Goal: Task Accomplishment & Management: Manage account settings

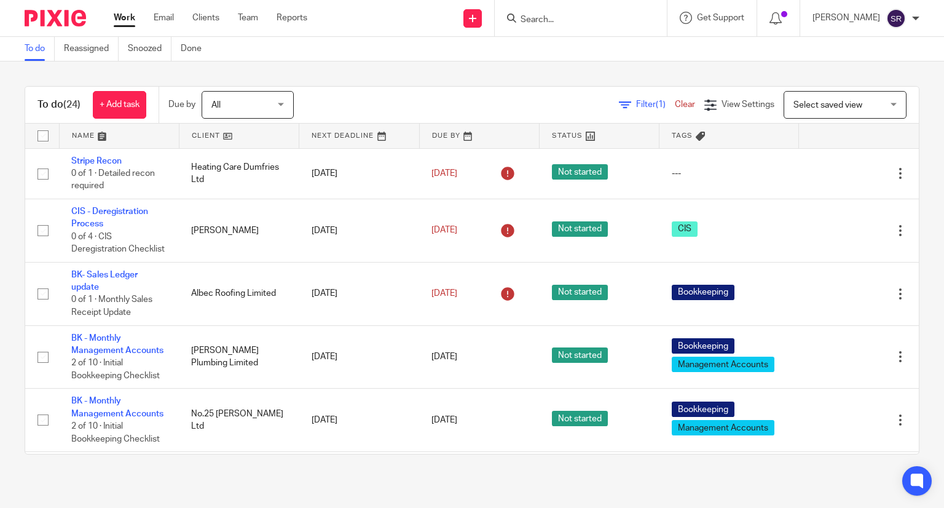
scroll to position [307, 0]
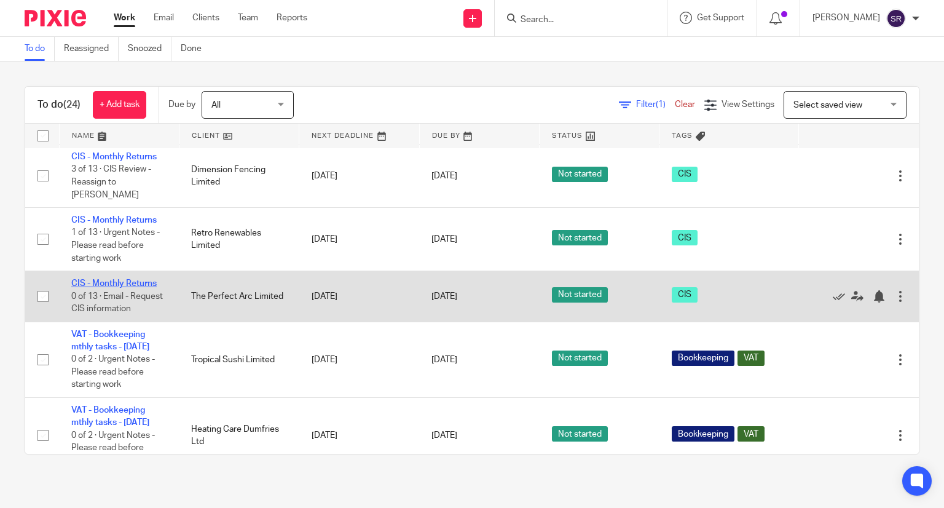
click at [120, 288] on link "CIS - Monthly Returns" at bounding box center [113, 283] width 85 height 9
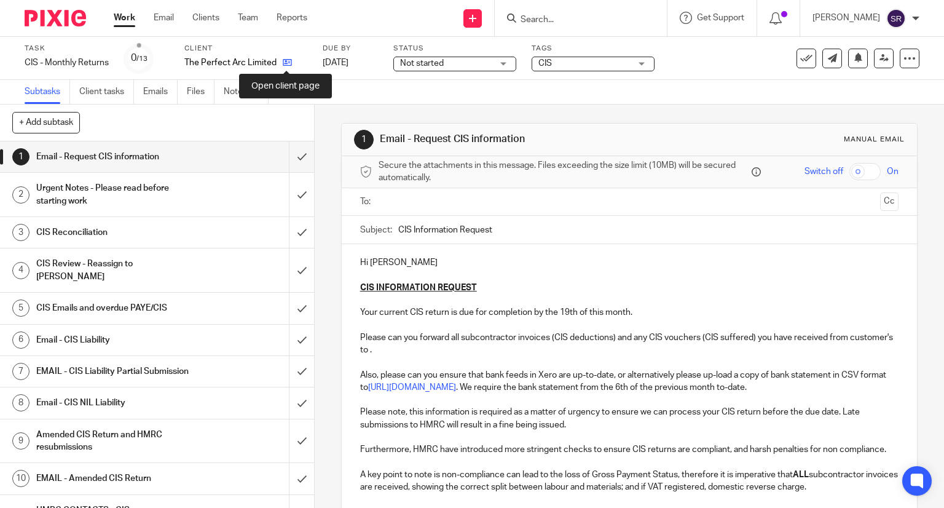
click at [286, 65] on icon at bounding box center [287, 62] width 9 height 9
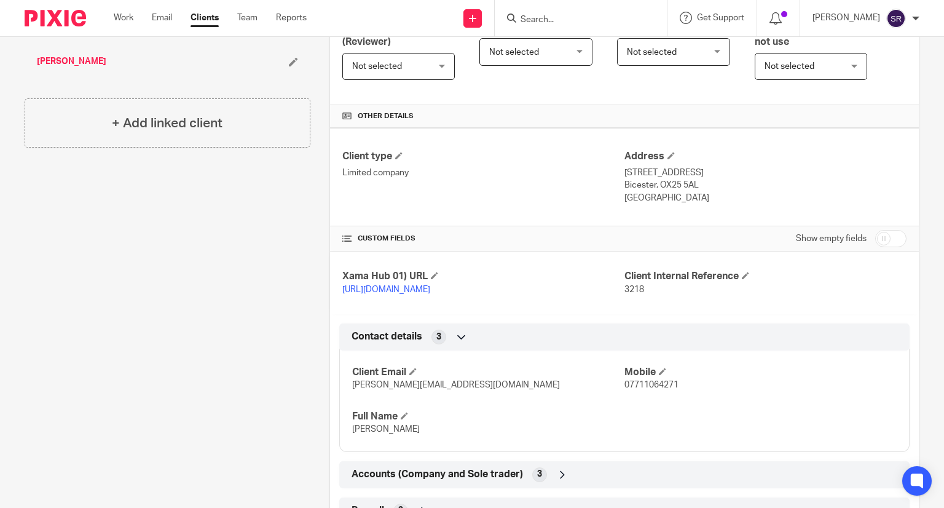
scroll to position [478, 0]
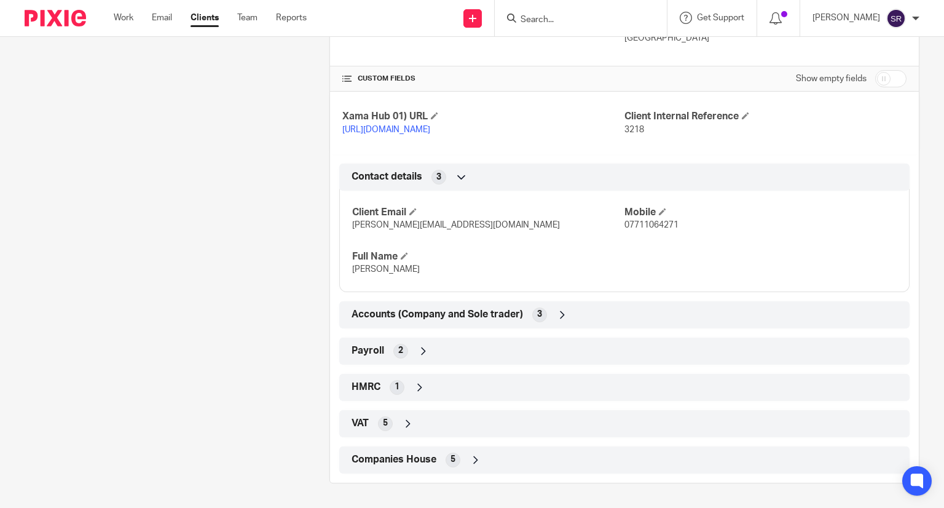
click at [382, 350] on div "Payroll 2" at bounding box center [624, 350] width 552 height 21
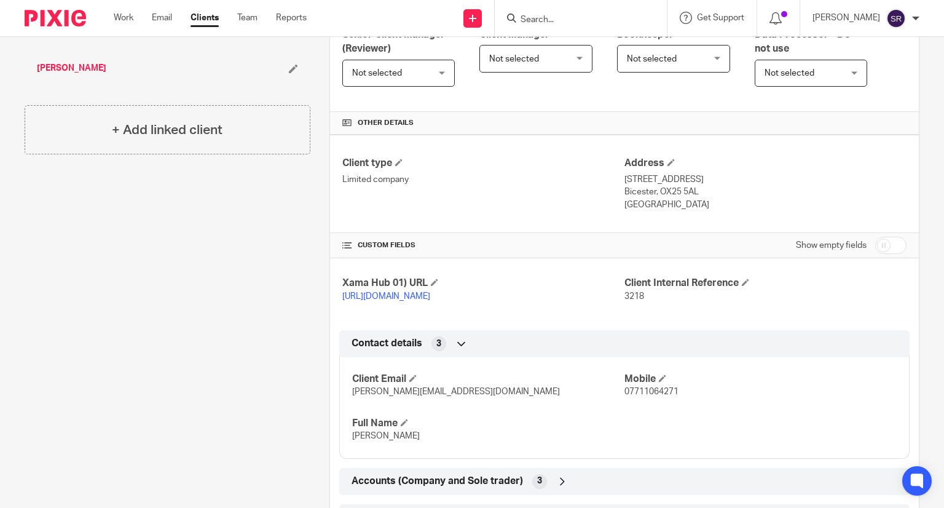
scroll to position [294, 0]
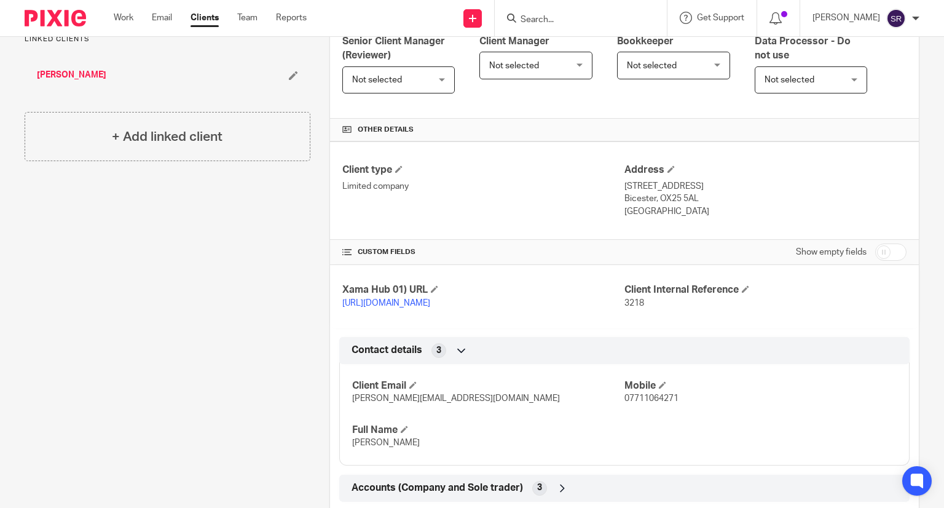
click at [570, 23] on input "Search" at bounding box center [574, 20] width 111 height 11
type input "Abodial"
click button "submit" at bounding box center [0, 0] width 0 height 0
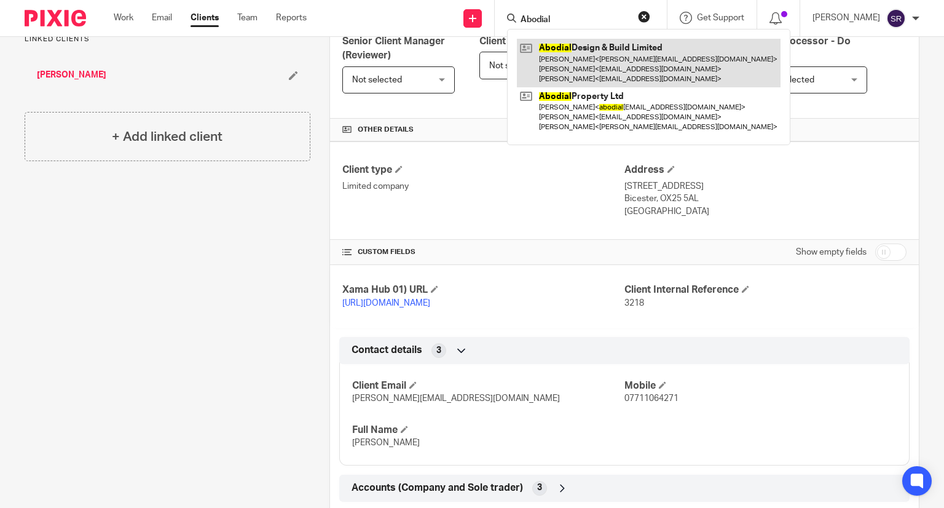
click at [567, 50] on link at bounding box center [649, 63] width 264 height 49
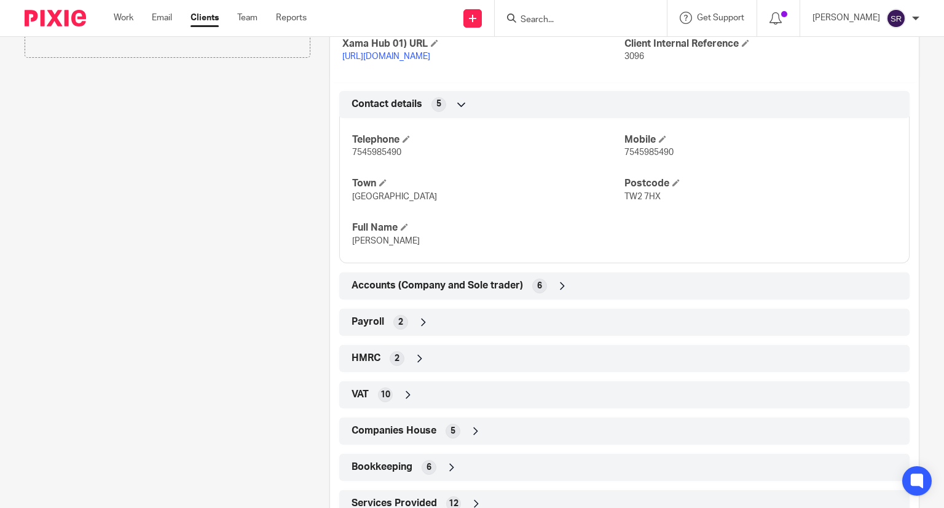
scroll to position [553, 0]
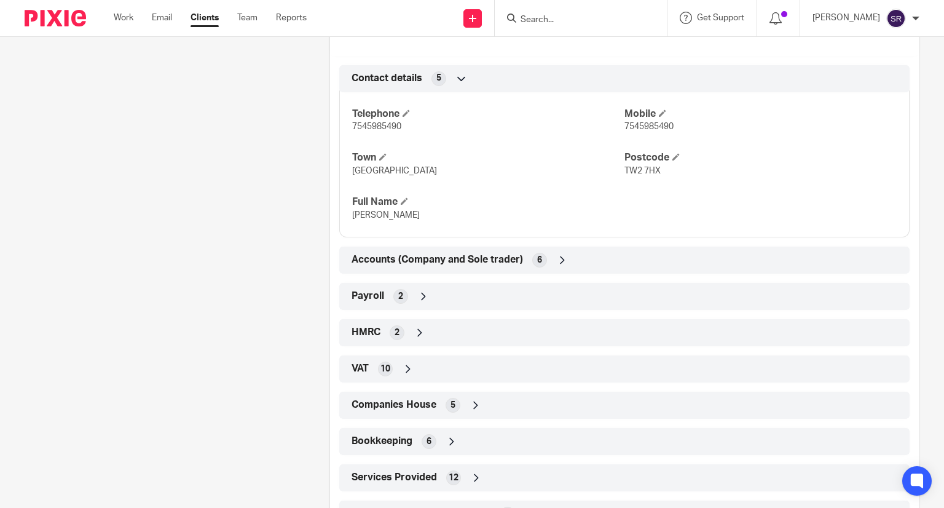
click at [386, 307] on div "Payroll 2" at bounding box center [624, 296] width 552 height 21
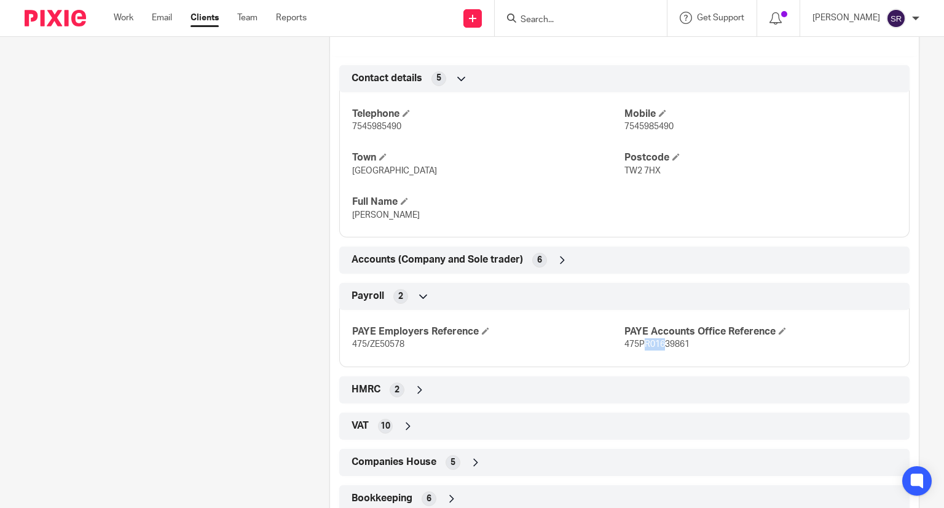
drag, startPoint x: 637, startPoint y: 355, endPoint x: 658, endPoint y: 356, distance: 21.5
click at [658, 348] on span "475PR01639861" at bounding box center [656, 344] width 65 height 9
click at [693, 367] on div "PAYE Employers Reference 475/ZE50578 PAYE Accounts Office Reference 475PR016398…" at bounding box center [624, 333] width 570 height 66
click at [390, 393] on div "HMRC 2" at bounding box center [624, 389] width 552 height 21
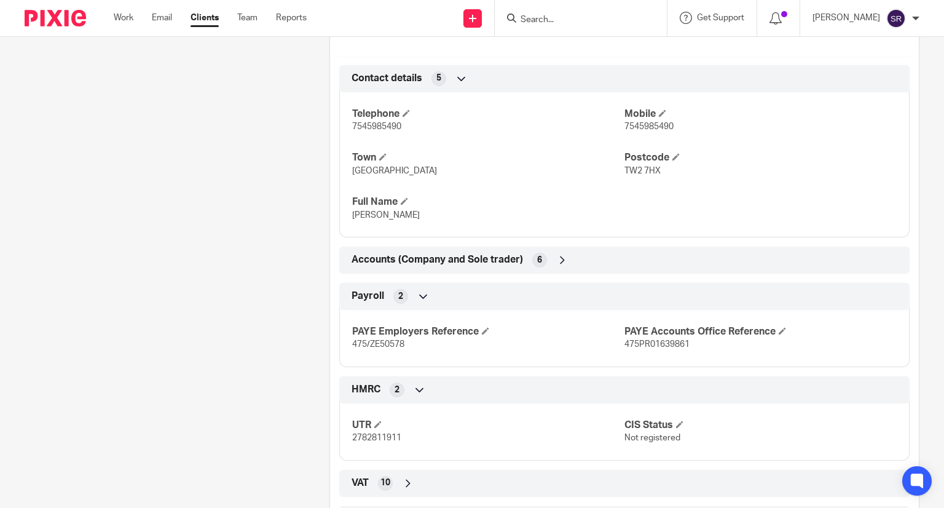
click at [381, 388] on div "HMRC 2" at bounding box center [624, 389] width 570 height 27
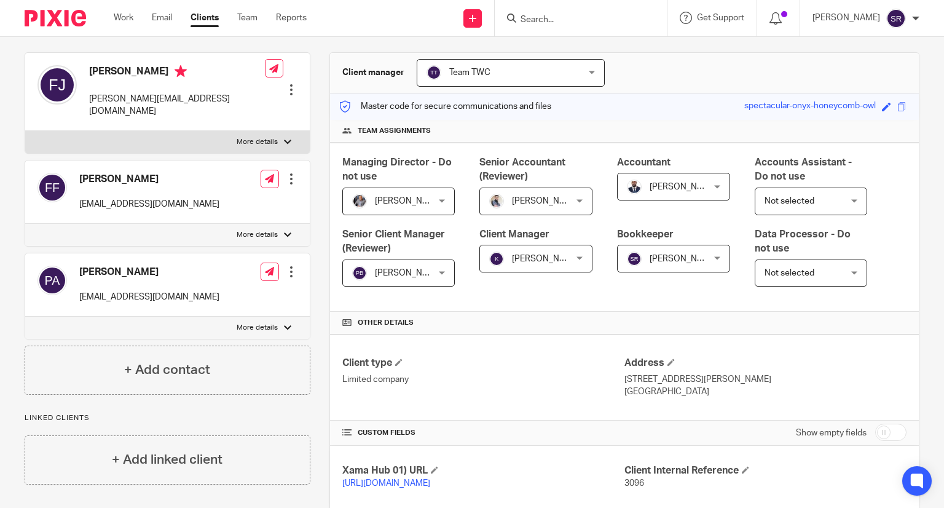
scroll to position [0, 0]
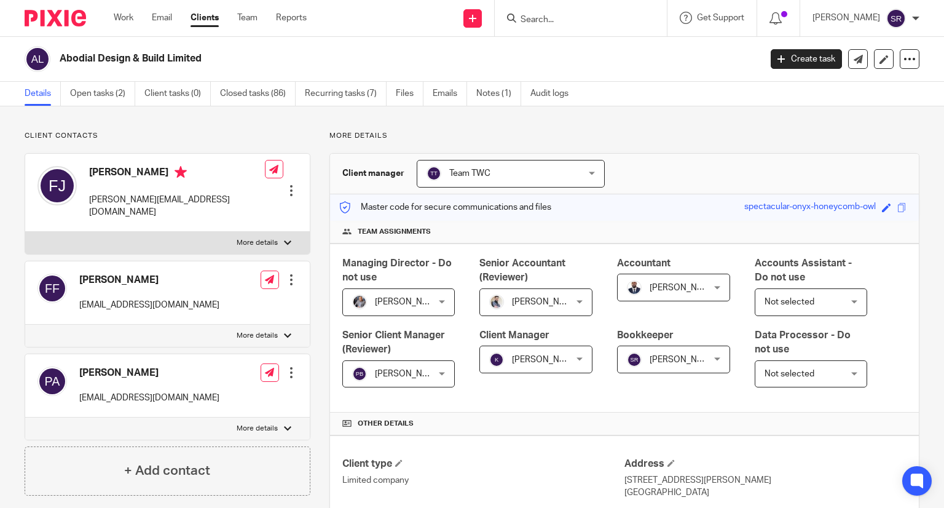
click at [578, 22] on input "Search" at bounding box center [574, 20] width 111 height 11
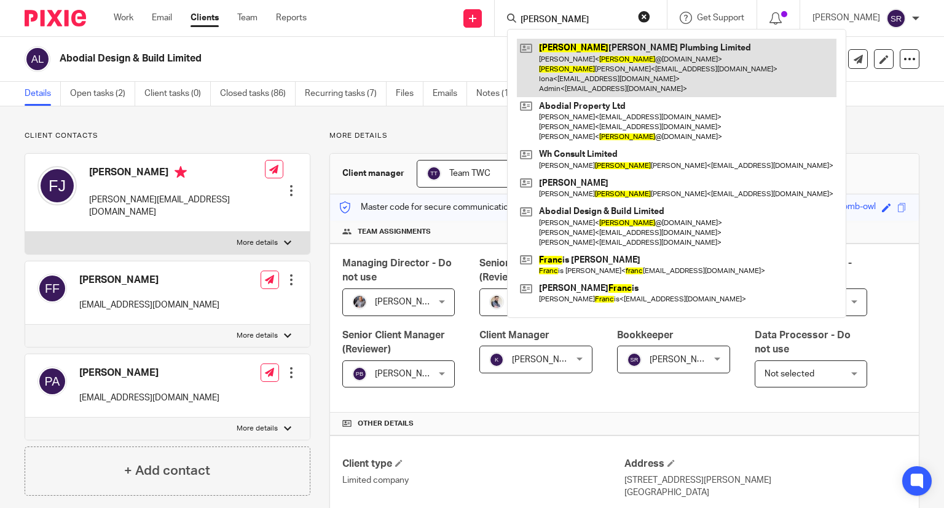
type input "frank"
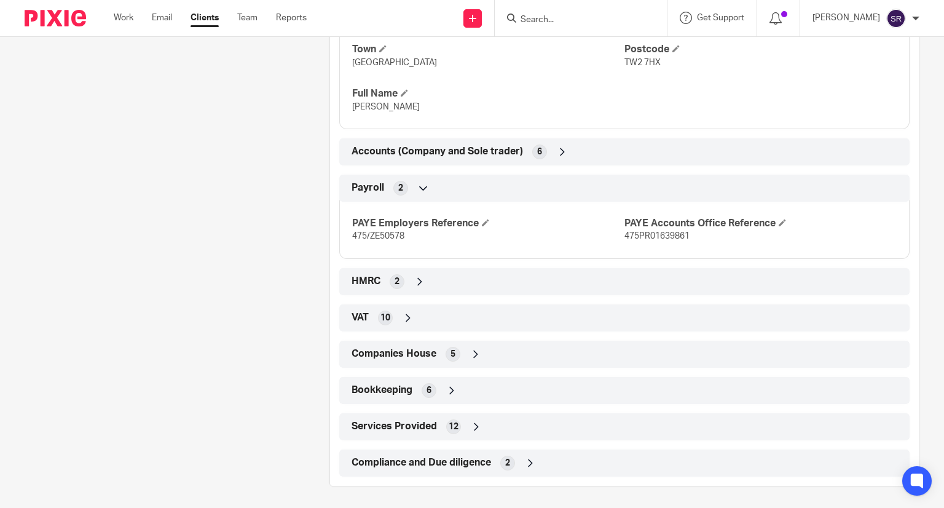
scroll to position [675, 0]
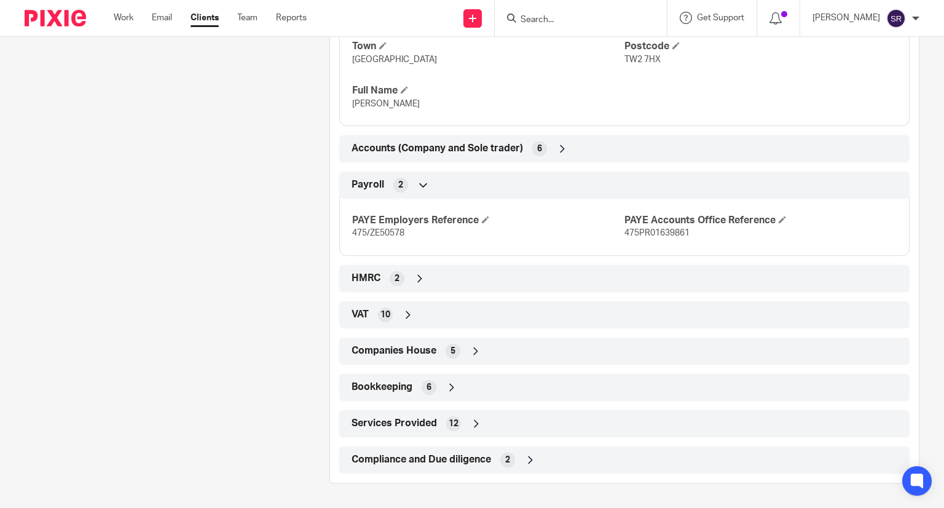
click at [397, 271] on div "HMRC 2" at bounding box center [624, 278] width 552 height 21
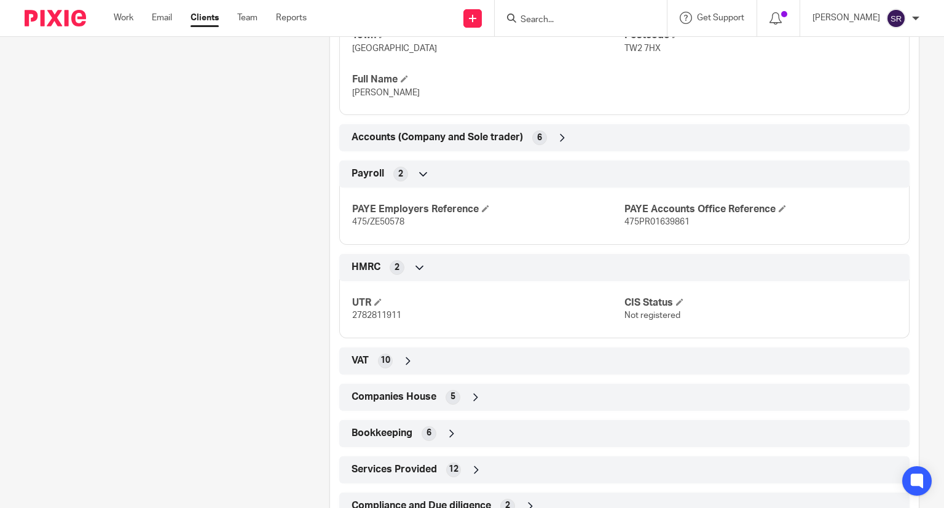
click at [397, 271] on div "HMRC 2" at bounding box center [624, 267] width 552 height 21
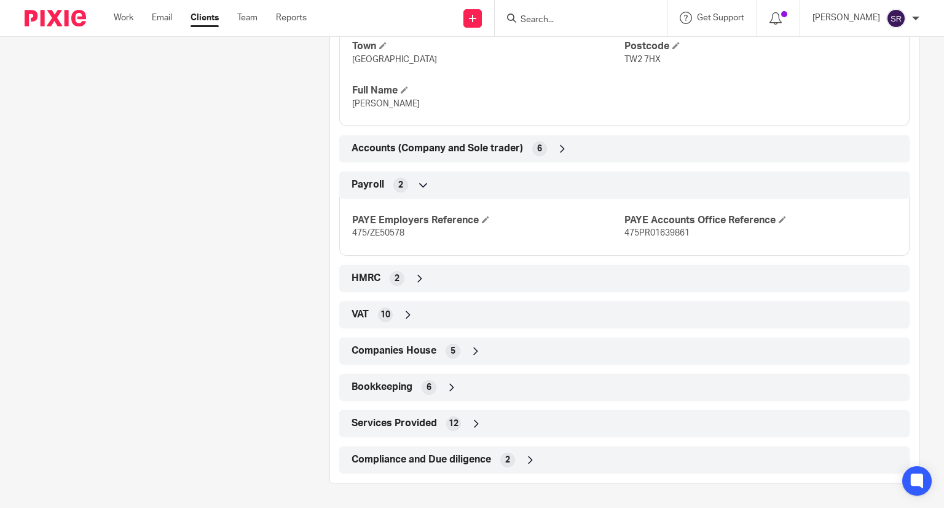
click at [378, 317] on div "10" at bounding box center [385, 314] width 15 height 15
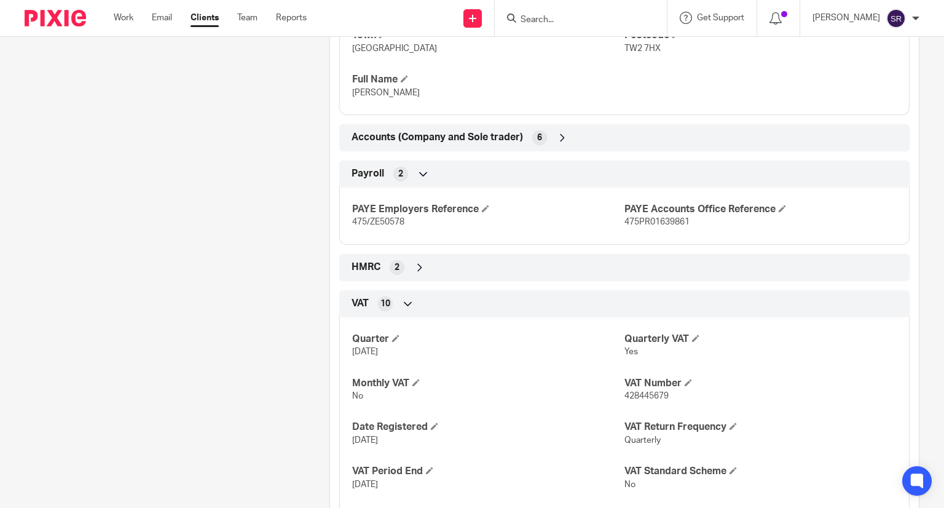
click at [378, 311] on div "10" at bounding box center [385, 303] width 15 height 15
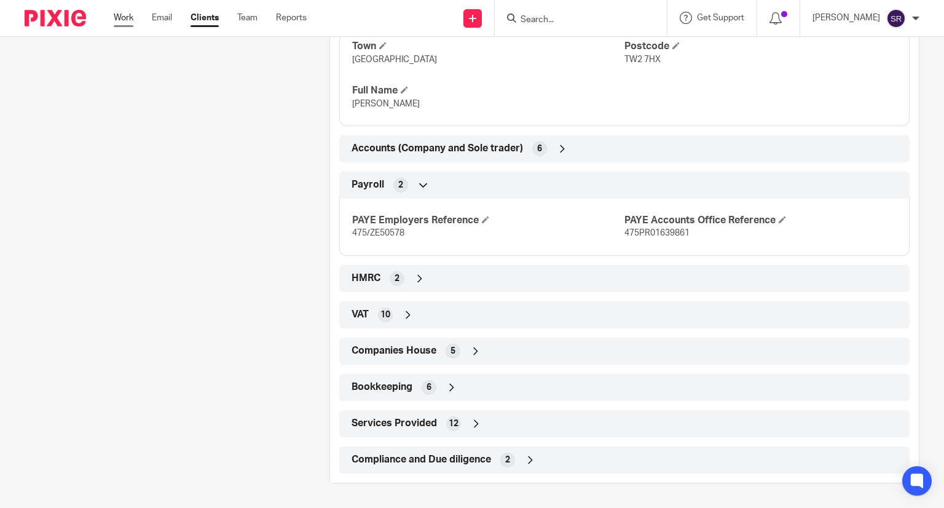
click at [116, 20] on link "Work" at bounding box center [124, 18] width 20 height 12
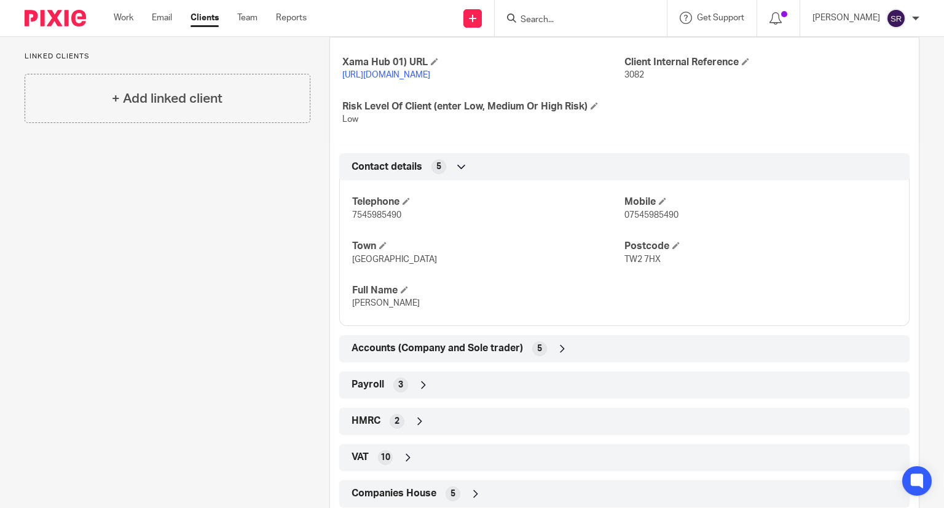
scroll to position [662, 0]
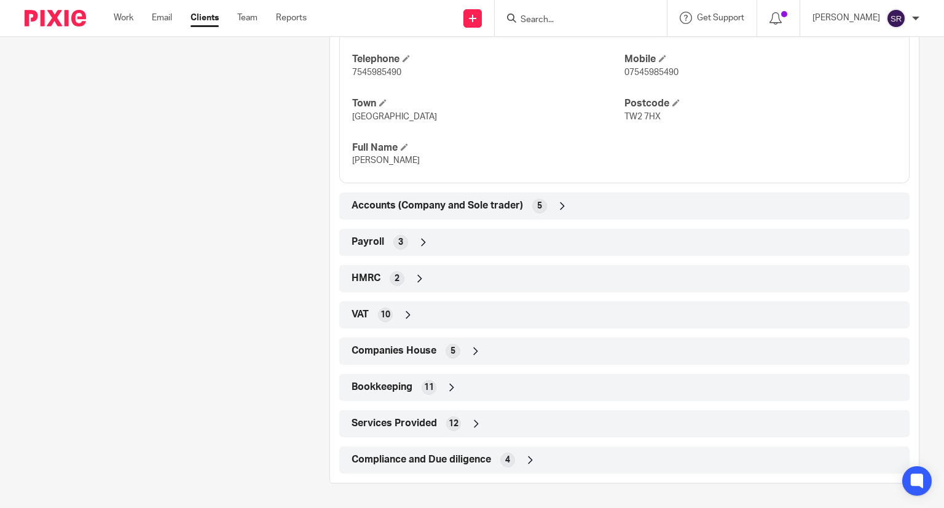
click at [374, 246] on span "Payroll" at bounding box center [367, 241] width 33 height 13
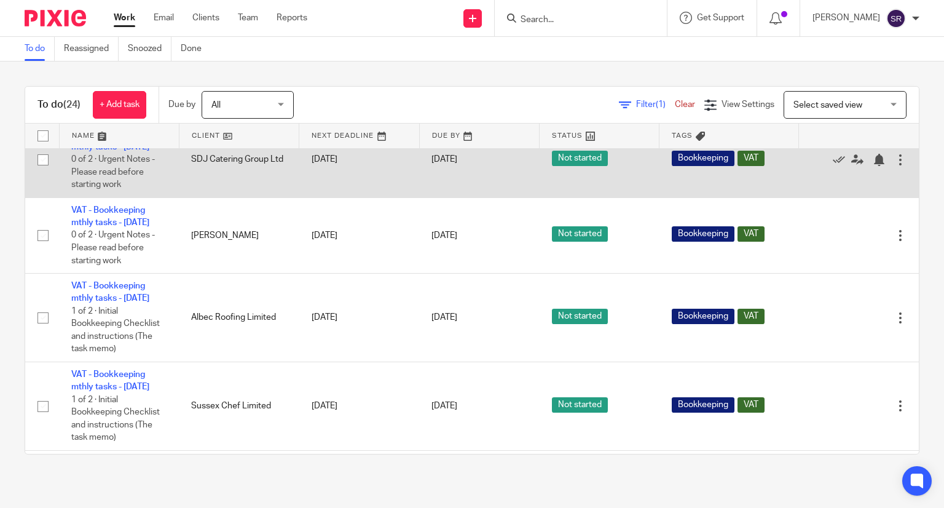
scroll to position [676, 0]
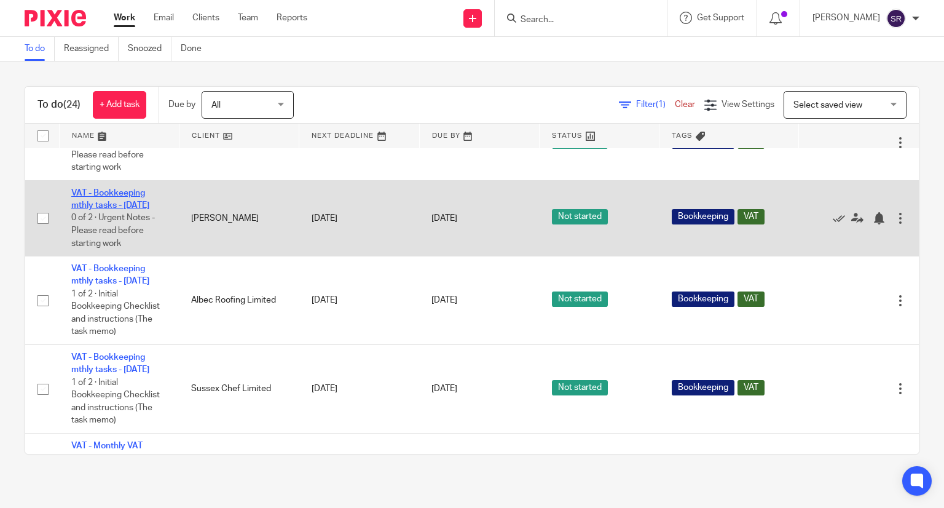
click at [113, 210] on link "VAT - Bookkeeping mthly tasks - [DATE]" at bounding box center [110, 199] width 78 height 21
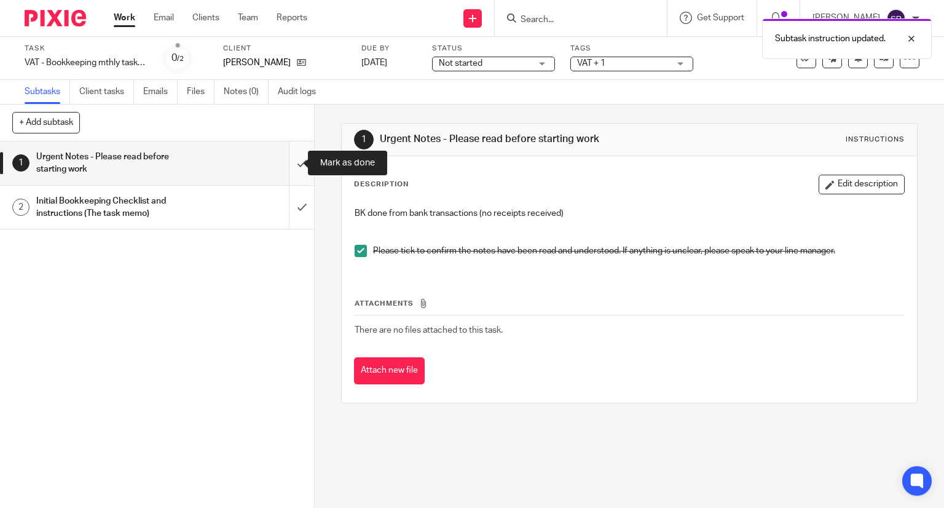
click at [290, 167] on input "submit" at bounding box center [157, 163] width 314 height 44
